Goal: Task Accomplishment & Management: Use online tool/utility

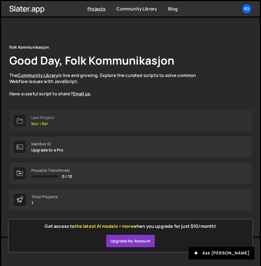
click at [54, 119] on link "Last Project Mur i Sør" at bounding box center [130, 120] width 243 height 21
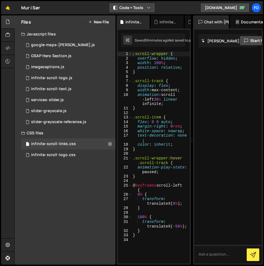
click at [146, 9] on button "Code + Tools" at bounding box center [132, 8] width 46 height 10
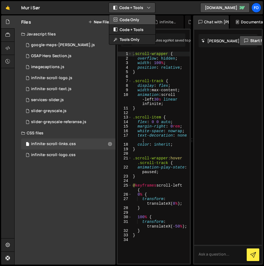
click at [139, 18] on button "Code Only" at bounding box center [132, 20] width 46 height 10
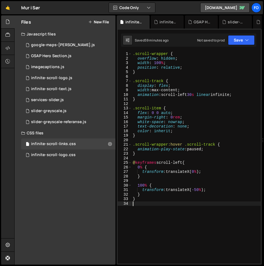
click at [186, 209] on div ".scroll-wrapper { overflow : hidden ; width : 100 % ; position : relative ; } .…" at bounding box center [196, 162] width 129 height 221
click at [103, 23] on button "New File" at bounding box center [98, 22] width 21 height 4
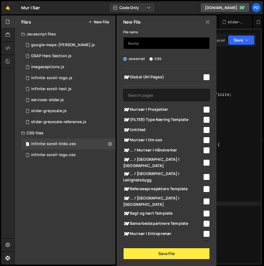
click at [142, 42] on input "text" at bounding box center [166, 43] width 87 height 12
type input "infinite-scroll-links"
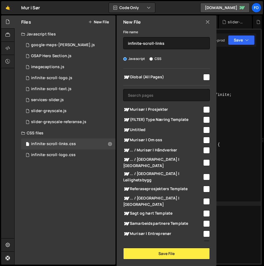
click at [149, 74] on span "Global (All Pages)" at bounding box center [162, 77] width 79 height 7
checkbox input "true"
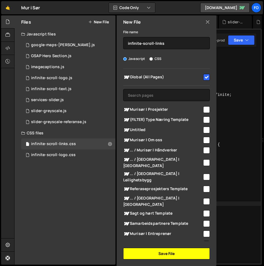
click at [156, 258] on button "Save File" at bounding box center [166, 254] width 87 height 12
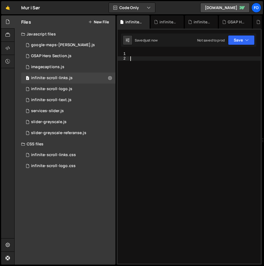
click at [158, 86] on div at bounding box center [194, 162] width 131 height 221
paste textarea "<script>"
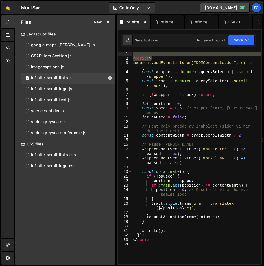
drag, startPoint x: 136, startPoint y: 54, endPoint x: 121, endPoint y: 45, distance: 17.3
click at [121, 45] on div "Debug Explain Copy infinite-scroll-links.js infinite-scroll-links.css infinite-…" at bounding box center [188, 139] width 145 height 249
type textarea "<script>"
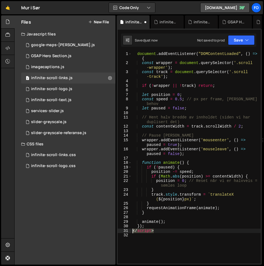
drag, startPoint x: 148, startPoint y: 231, endPoint x: 127, endPoint y: 226, distance: 22.2
click at [121, 231] on div "document.addEventListener("DOMContentLoaded", () => { 1 2 3 4 5 6 7 8 9 10 11 1…" at bounding box center [189, 158] width 143 height 212
type textarea "</script>"
click at [244, 40] on button "Save" at bounding box center [241, 40] width 27 height 10
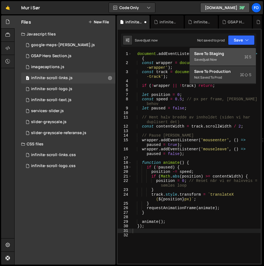
click at [238, 54] on div "Save to Staging S" at bounding box center [222, 53] width 57 height 5
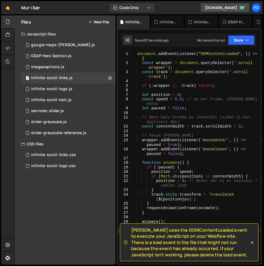
click at [155, 110] on div "document . addEventListener ( "DOMContentLoaded" , ( ) => { const wrapper = doc…" at bounding box center [195, 164] width 129 height 225
type textarea "});"
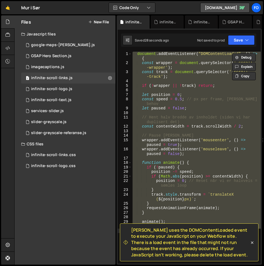
paste textarea
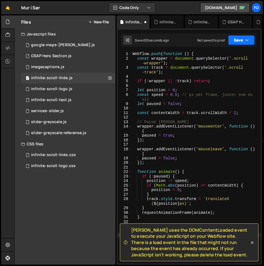
click at [243, 41] on button "Save" at bounding box center [241, 40] width 27 height 10
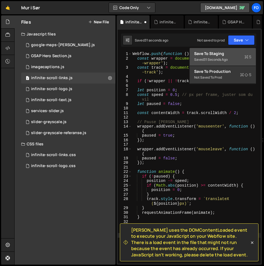
click at [238, 56] on div "Save to Staging S" at bounding box center [222, 53] width 57 height 5
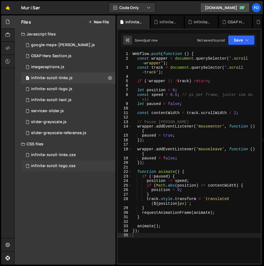
click at [67, 165] on div "infinite-scroll-logo.css" at bounding box center [53, 165] width 44 height 5
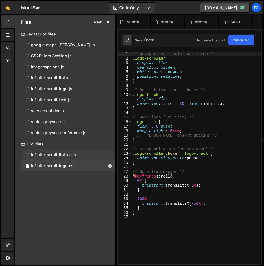
scroll to position [604, 0]
click at [70, 153] on div "infinite-scroll-links.css" at bounding box center [53, 154] width 45 height 5
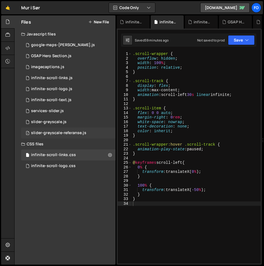
scroll to position [0, 0]
click at [180, 111] on div ".scroll-wrapper { overflow : hidden ; width : 100 % ; position : relative ; } .…" at bounding box center [196, 162] width 129 height 221
type textarea "}"
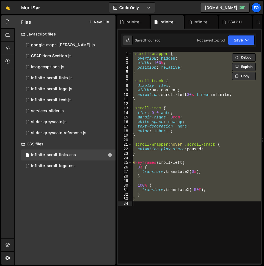
paste textarea
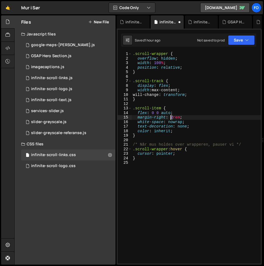
click at [171, 117] on div ".scroll-wrapper { overflow : hidden ; width : 100 % ; position : relative ; } .…" at bounding box center [196, 162] width 129 height 221
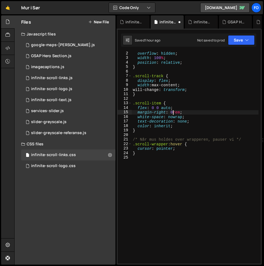
scroll to position [5, 0]
type textarea "margin-right: 0rem;"
click at [234, 42] on button "Save" at bounding box center [241, 40] width 27 height 10
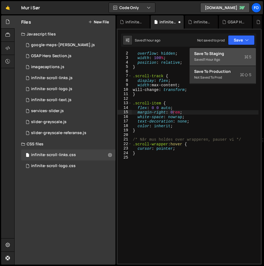
click at [205, 60] on div "1 hour ago" at bounding box center [212, 59] width 16 height 5
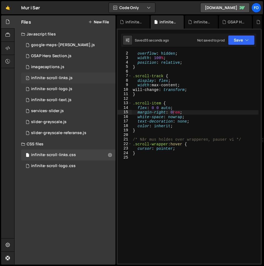
click at [64, 79] on div "infinite-scroll-links.js" at bounding box center [51, 78] width 41 height 5
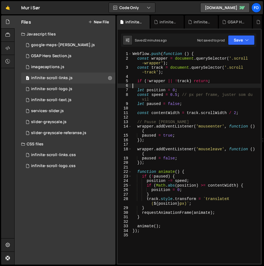
click at [157, 84] on div "Webflow . push ( function ( ) { const wrapper = document . querySelector ( '.sc…" at bounding box center [195, 162] width 129 height 221
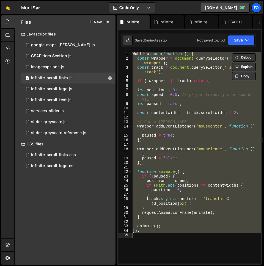
click at [158, 160] on div "Webflow . push ( function ( ) { const wrapper = document . querySelector ( '.sc…" at bounding box center [195, 158] width 129 height 212
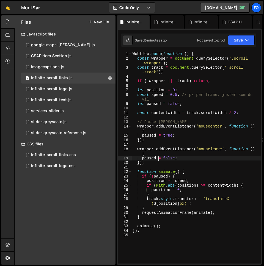
type textarea "});"
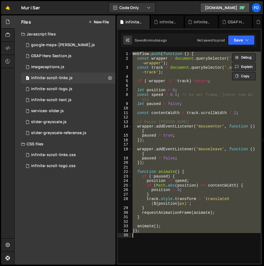
paste textarea
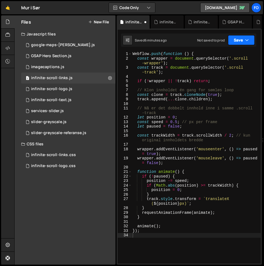
drag, startPoint x: 232, startPoint y: 42, endPoint x: 232, endPoint y: 48, distance: 5.2
click at [232, 42] on button "Save" at bounding box center [241, 40] width 27 height 10
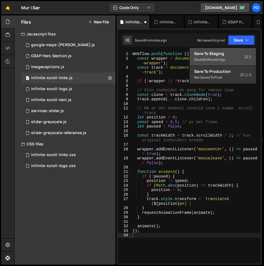
click at [229, 53] on div "Save to Staging S" at bounding box center [222, 53] width 57 height 5
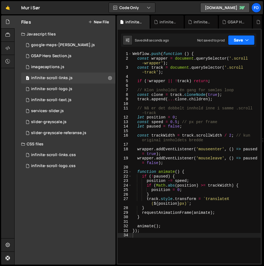
click at [237, 37] on button "Save" at bounding box center [241, 40] width 27 height 10
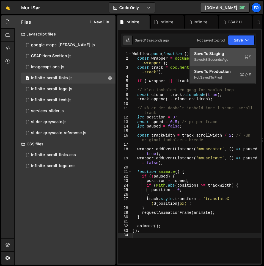
click at [235, 51] on div "Save to Staging S" at bounding box center [222, 53] width 57 height 5
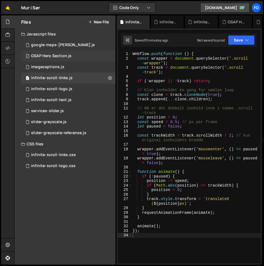
click at [65, 57] on div "GSAP Hero Section.js" at bounding box center [51, 56] width 40 height 5
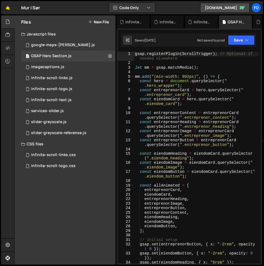
scroll to position [3427, 0]
click at [186, 86] on div "gsap . registerPlugin ( ScrollTrigger ) ; // Optional if needed elsewhere let m…" at bounding box center [196, 164] width 124 height 225
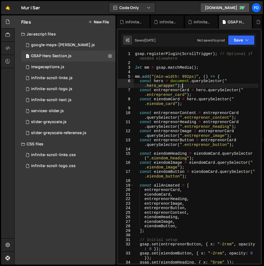
type textarea "});"
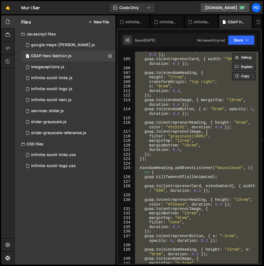
scroll to position [748, 0]
